Goal: Task Accomplishment & Management: Use online tool/utility

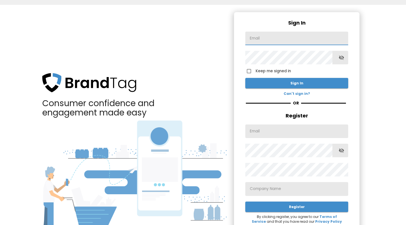
paste input "demoluxtag2024@gmail.com"
type input "demoluxtag2024@gmail.com"
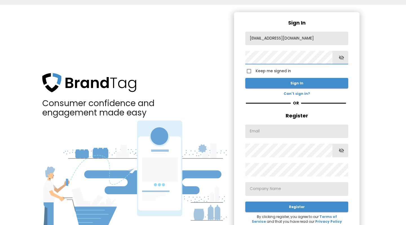
click at [296, 83] on button "Sign In" at bounding box center [296, 83] width 103 height 10
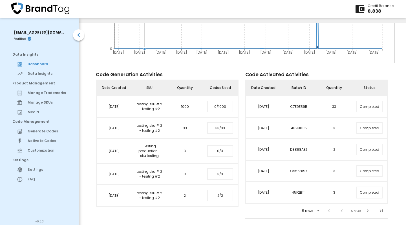
scroll to position [205, 0]
click at [41, 74] on span "Data Insights" at bounding box center [48, 73] width 41 height 5
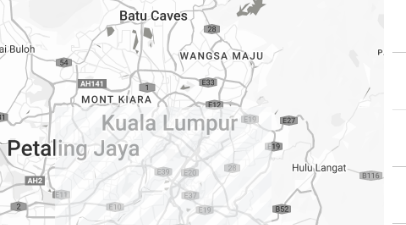
scroll to position [5, 0]
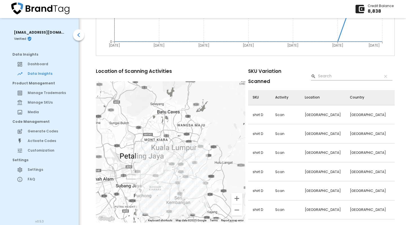
click at [43, 130] on span "Generate Codes" at bounding box center [48, 130] width 41 height 5
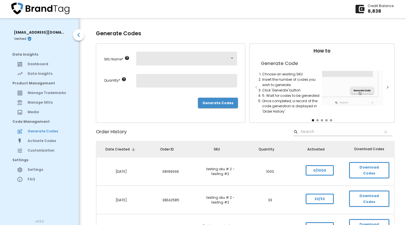
click at [231, 58] on body "Credit Balance 8,838 demoluxtag2024@gmail.com Verified Data Insights Dashboard …" at bounding box center [203, 109] width 406 height 229
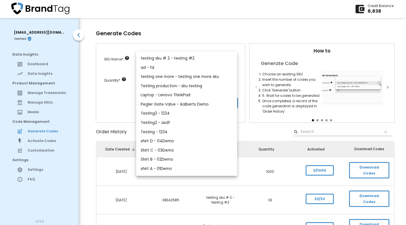
click at [232, 23] on div at bounding box center [203, 112] width 406 height 225
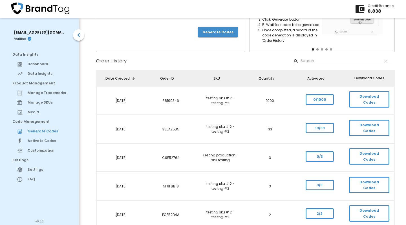
scroll to position [70, 0]
click at [365, 207] on span "Download Codes" at bounding box center [369, 213] width 30 height 12
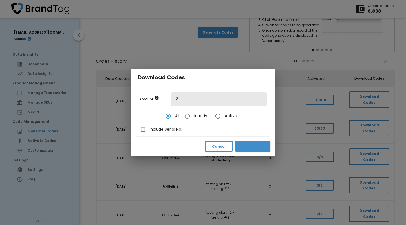
click at [251, 144] on span "Download" at bounding box center [252, 146] width 26 height 6
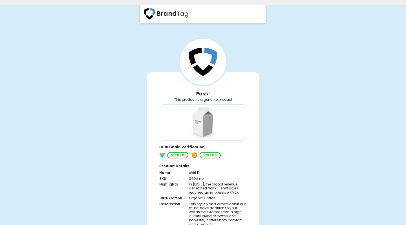
click at [248, 131] on div at bounding box center [203, 121] width 99 height 39
